Goal: Task Accomplishment & Management: Manage account settings

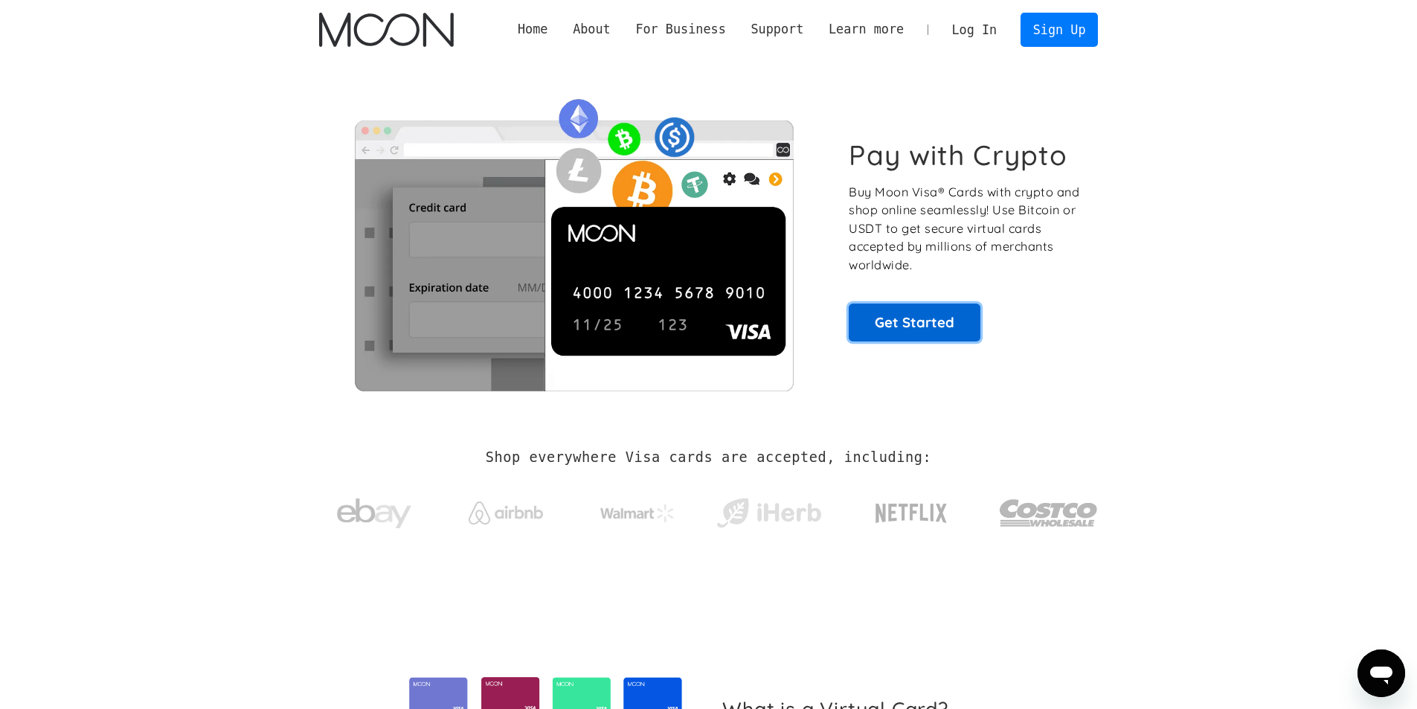
click at [930, 324] on link "Get Started" at bounding box center [915, 322] width 132 height 37
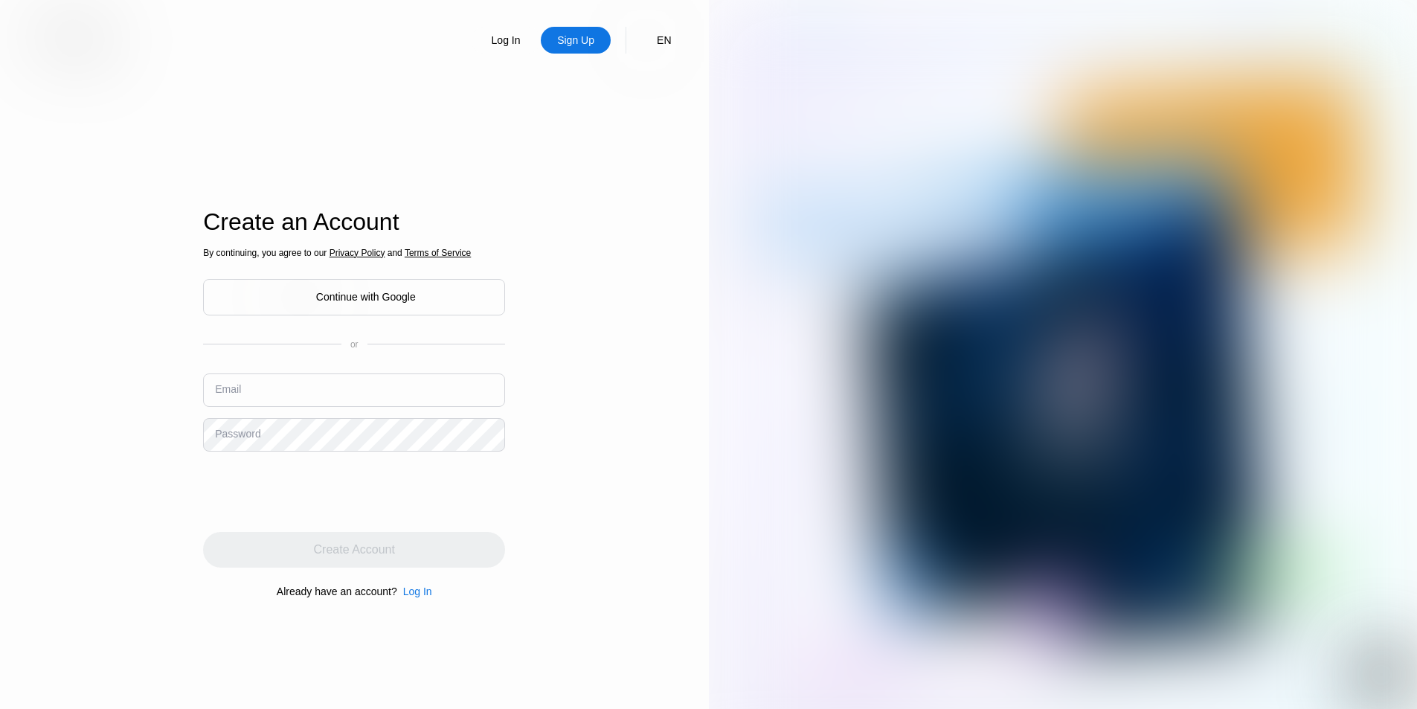
click at [344, 298] on div "Continue with Google" at bounding box center [366, 297] width 100 height 12
